Goal: Task Accomplishment & Management: Complete application form

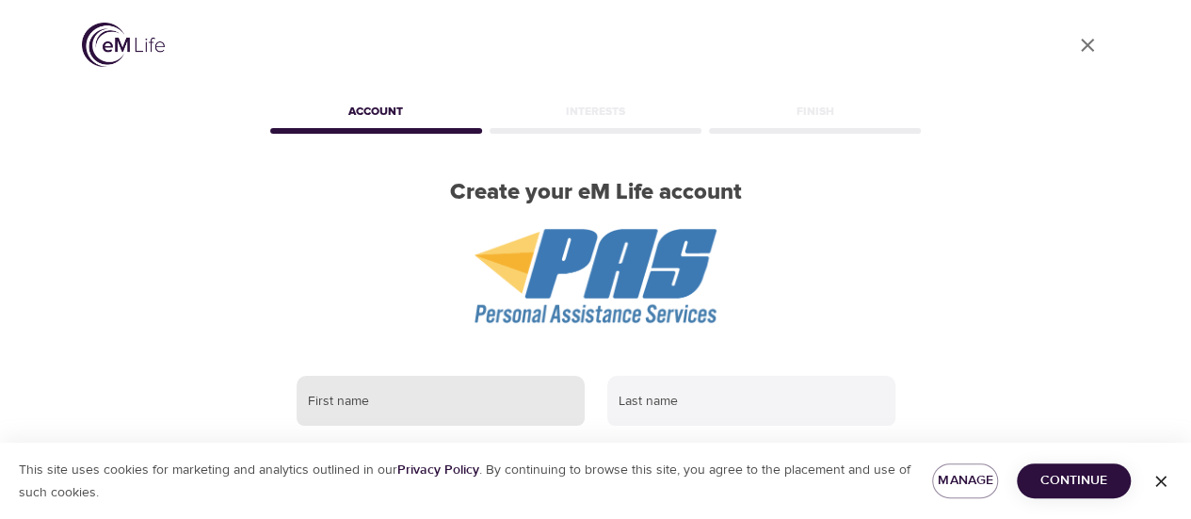
click at [377, 409] on input "text" at bounding box center [441, 401] width 288 height 51
type input "[PERSON_NAME]"
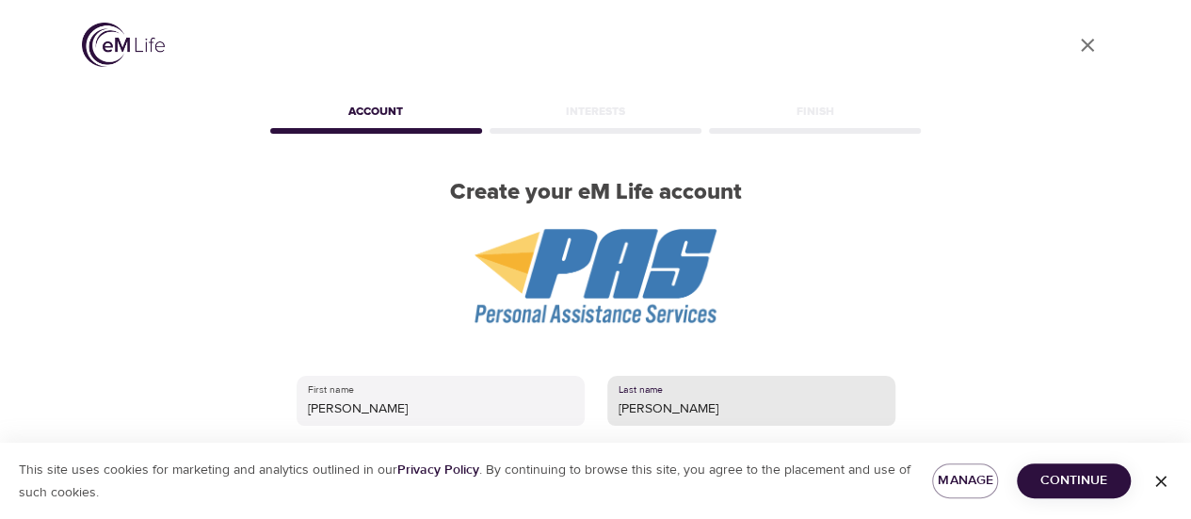
scroll to position [69, 0]
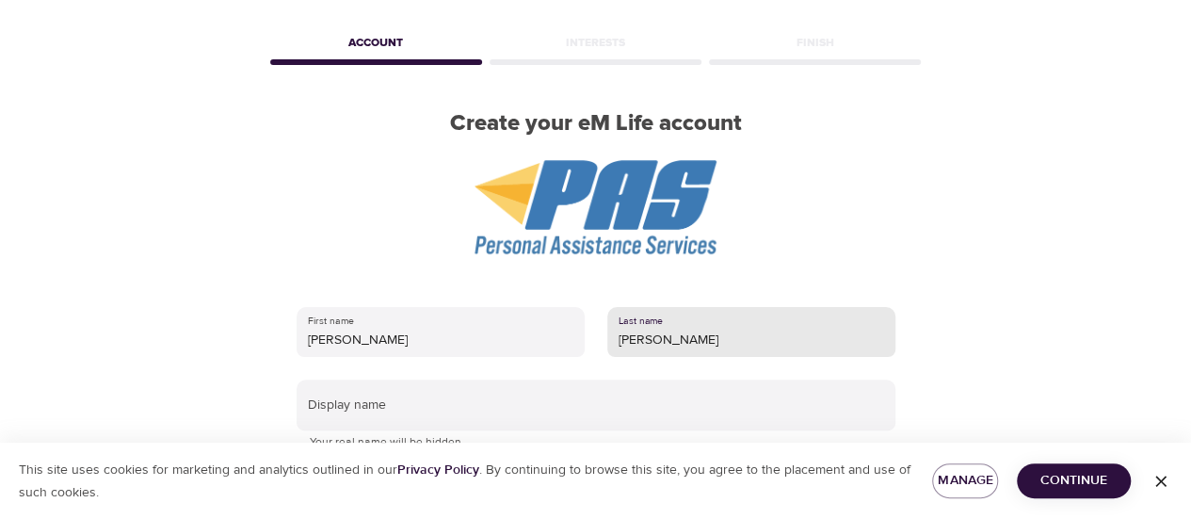
type input "[PERSON_NAME]"
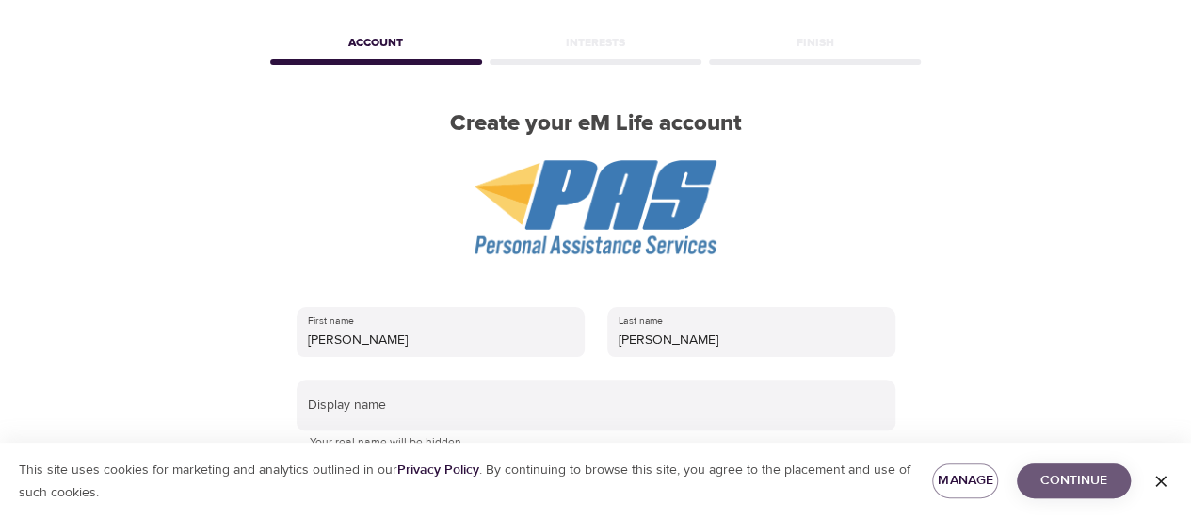
click at [1065, 484] on span "Continue" at bounding box center [1074, 481] width 84 height 24
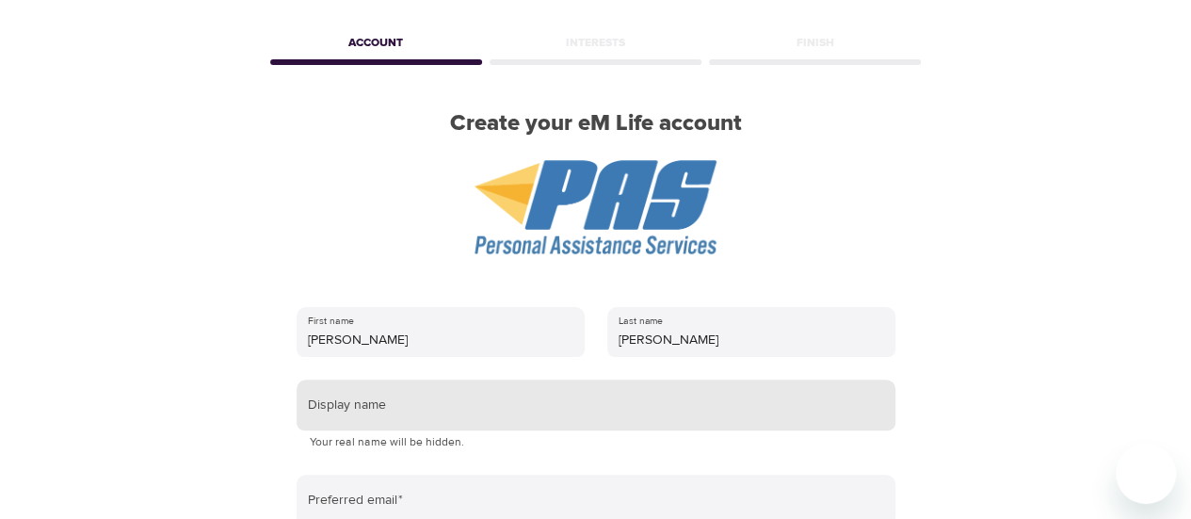
click at [522, 407] on input "text" at bounding box center [596, 404] width 599 height 51
type input "J"
type input "L"
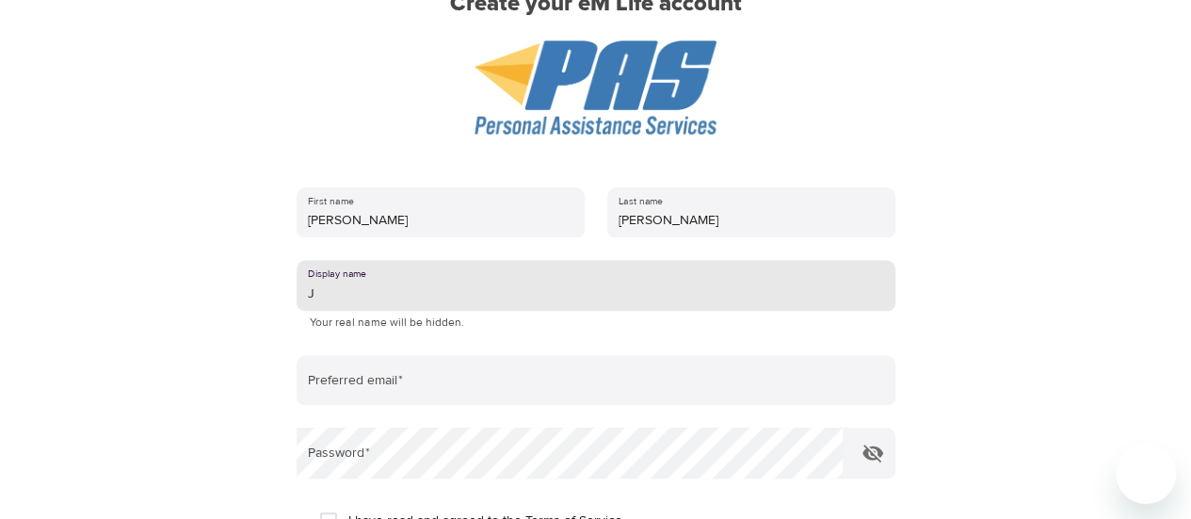
scroll to position [186, 0]
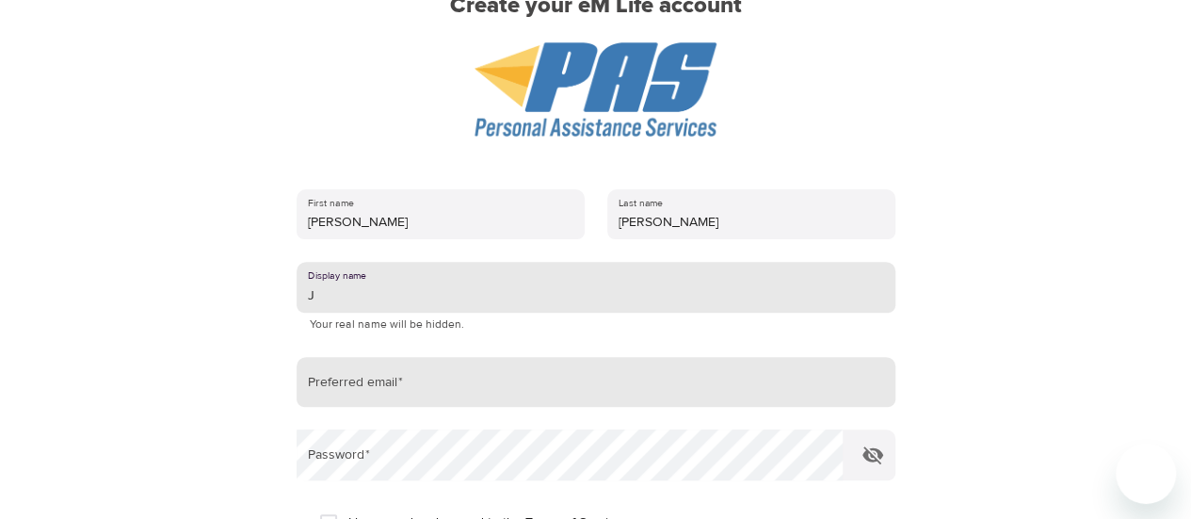
type input "J"
click at [501, 391] on input "email" at bounding box center [596, 382] width 599 height 51
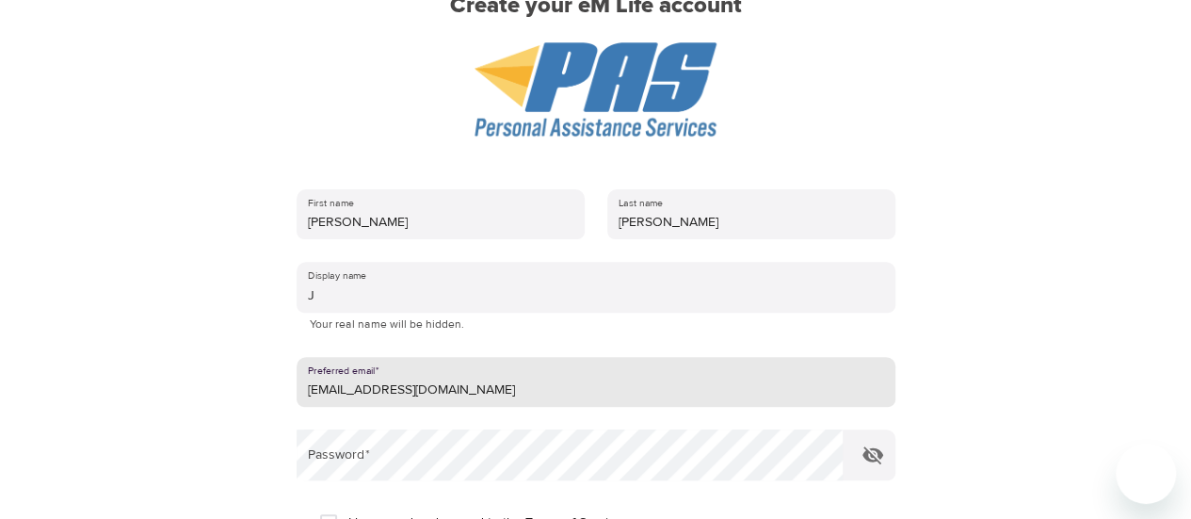
type input "[EMAIL_ADDRESS][DOMAIN_NAME]"
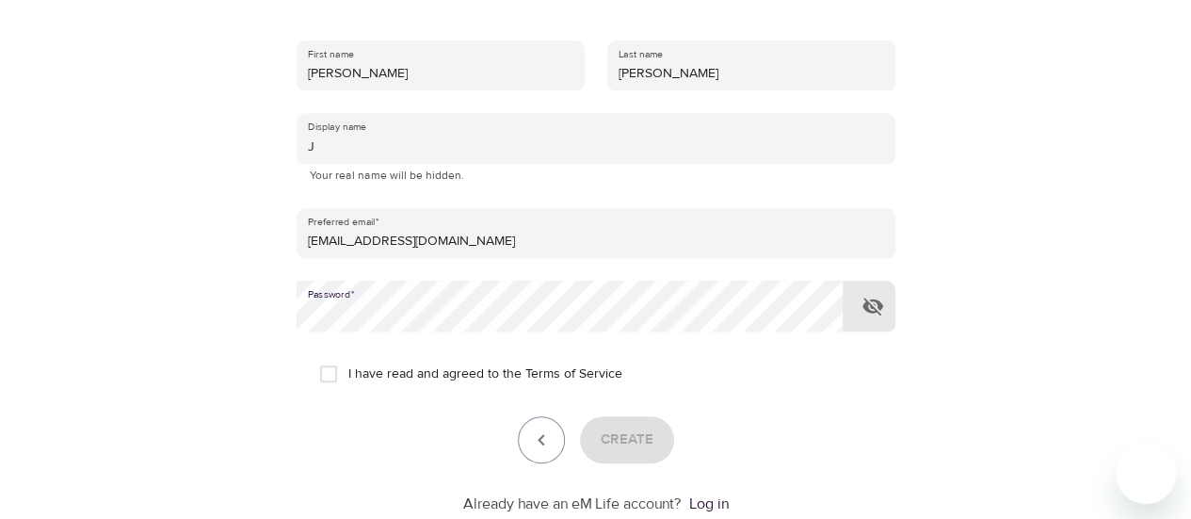
scroll to position [342, 0]
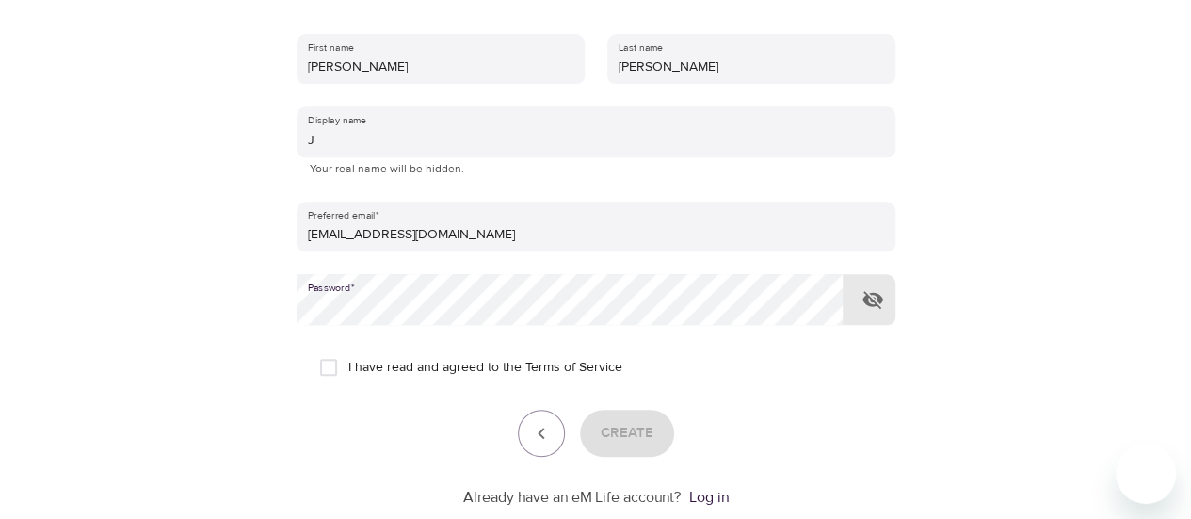
click at [335, 370] on input "I have read and agreed to the Terms of Service" at bounding box center [329, 367] width 40 height 40
checkbox input "true"
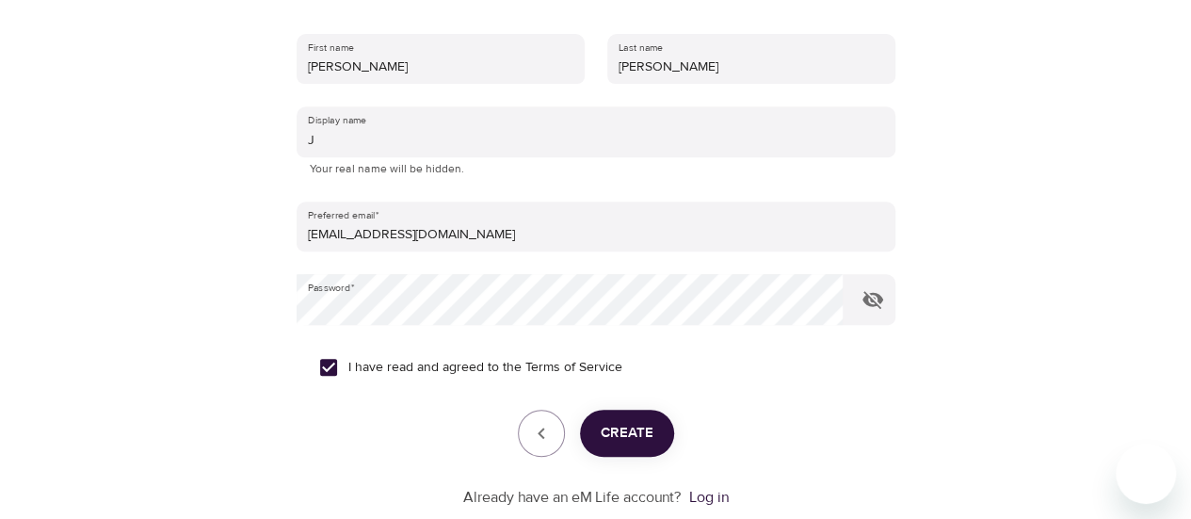
click at [610, 433] on span "Create" at bounding box center [627, 433] width 53 height 24
